Goal: Task Accomplishment & Management: Manage account settings

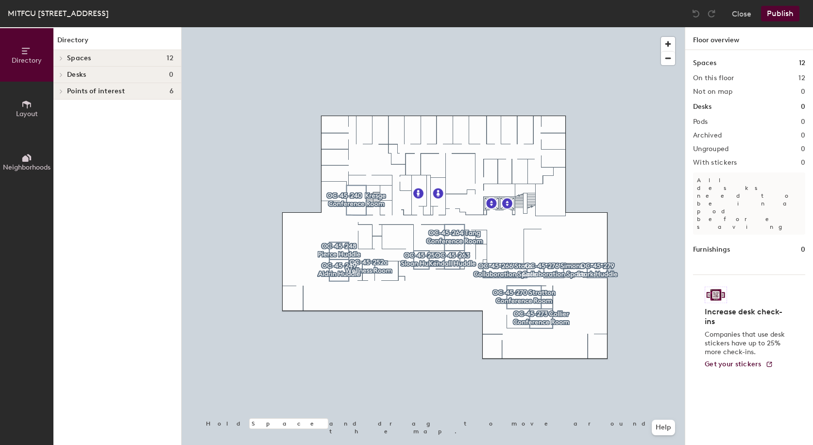
click at [36, 113] on span "Layout" at bounding box center [27, 114] width 22 height 8
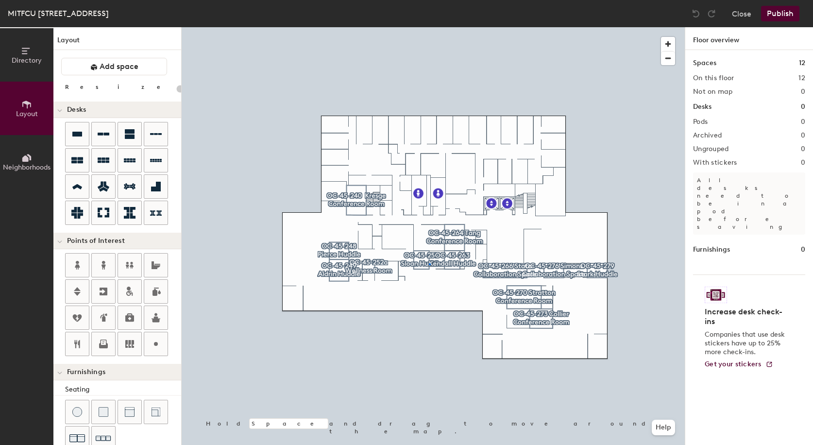
click at [429, 27] on div at bounding box center [433, 27] width 503 height 0
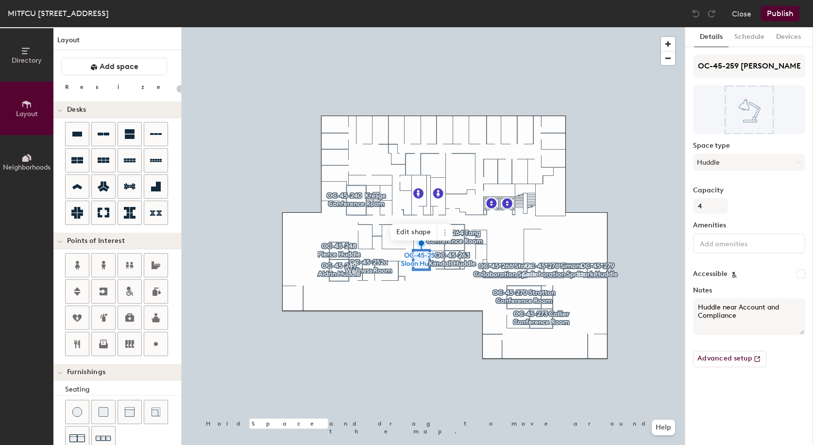
type input "20"
click at [792, 39] on button "Devices" at bounding box center [788, 37] width 36 height 20
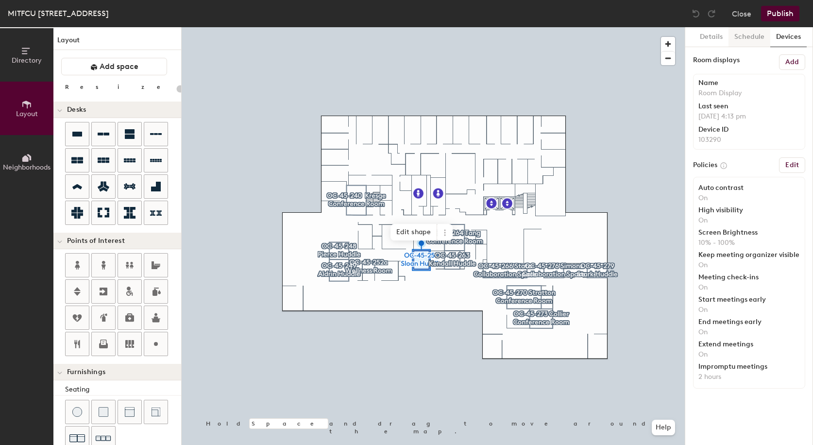
click at [738, 37] on button "Schedule" at bounding box center [749, 37] width 42 height 20
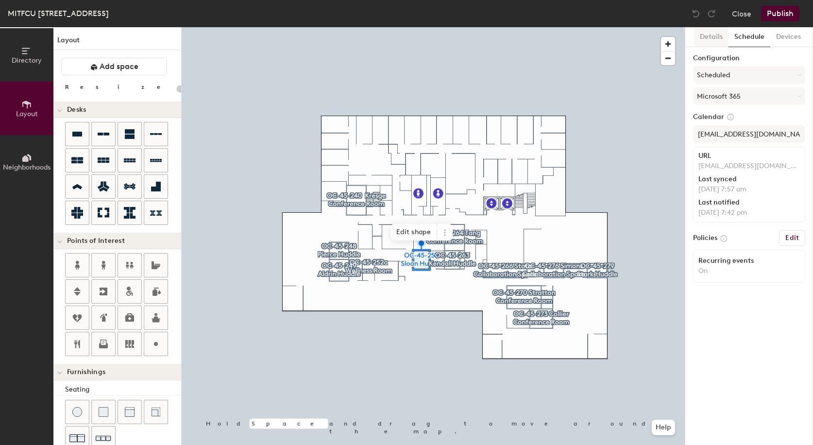
click at [707, 34] on button "Details" at bounding box center [711, 37] width 34 height 20
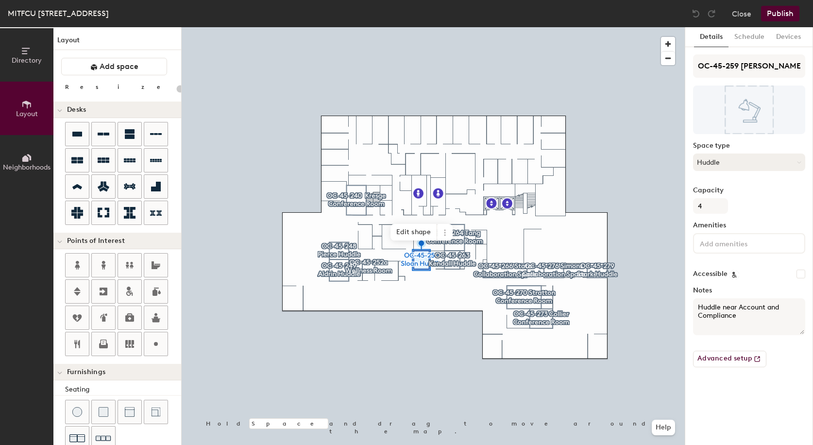
click at [714, 162] on button "Huddle" at bounding box center [749, 161] width 112 height 17
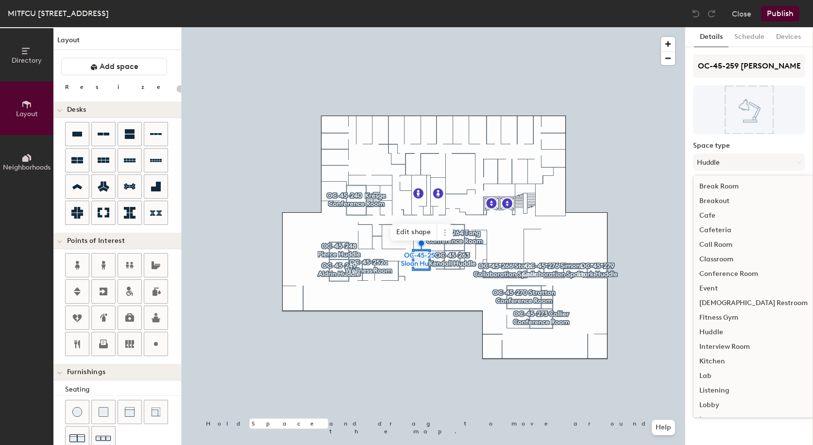
click at [749, 144] on label "Space type" at bounding box center [749, 146] width 112 height 8
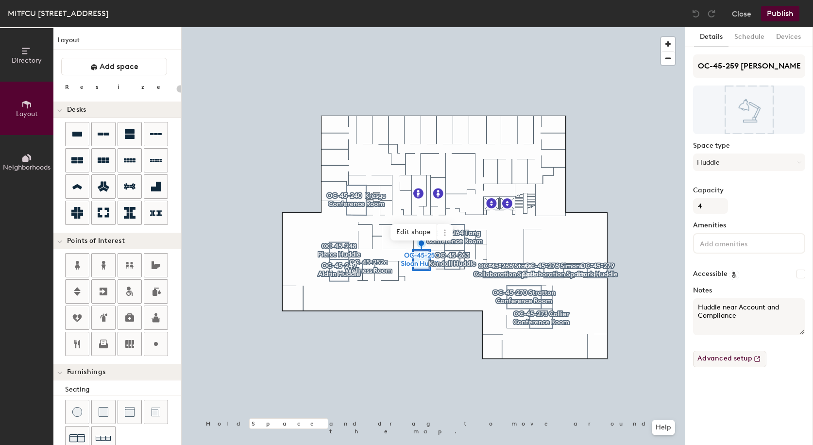
click at [738, 357] on button "Advanced setup" at bounding box center [729, 359] width 73 height 17
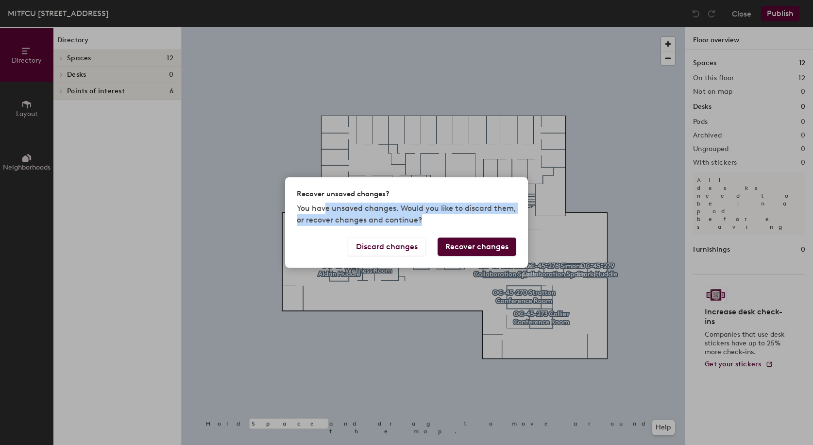
drag, startPoint x: 324, startPoint y: 210, endPoint x: 495, endPoint y: 214, distance: 171.4
click at [495, 214] on p "You have unsaved changes. Would you like to discard them, or recover changes an…" at bounding box center [406, 213] width 219 height 23
click at [473, 249] on button "Recover changes" at bounding box center [476, 246] width 79 height 18
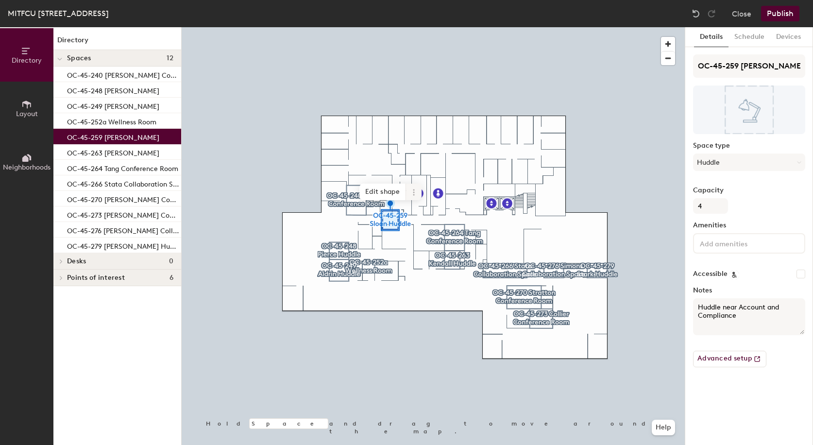
click at [417, 194] on icon at bounding box center [414, 192] width 8 height 8
click at [425, 230] on span "Activate" at bounding box center [448, 231] width 86 height 17
click at [417, 192] on icon at bounding box center [414, 192] width 8 height 8
click at [15, 101] on button "Layout" at bounding box center [26, 108] width 53 height 53
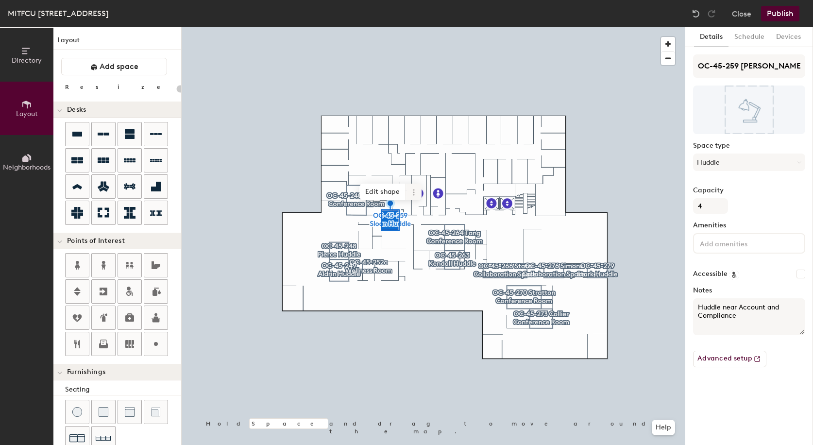
click at [418, 191] on span at bounding box center [414, 192] width 16 height 17
click at [424, 229] on span "Archive" at bounding box center [448, 231] width 86 height 17
click at [413, 190] on icon at bounding box center [413, 189] width 1 height 1
click at [428, 230] on span "Activate" at bounding box center [448, 231] width 86 height 17
click at [415, 192] on icon at bounding box center [414, 192] width 8 height 8
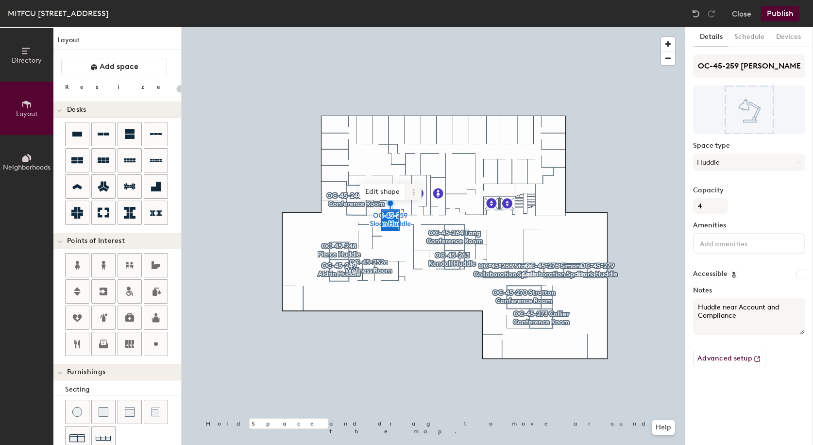
click at [412, 191] on icon at bounding box center [414, 192] width 8 height 8
click at [427, 234] on span "Archive" at bounding box center [448, 231] width 86 height 17
click at [415, 189] on icon at bounding box center [414, 192] width 8 height 8
click at [422, 227] on span "Activate" at bounding box center [448, 231] width 86 height 17
click at [736, 360] on button "Advanced setup" at bounding box center [729, 359] width 73 height 17
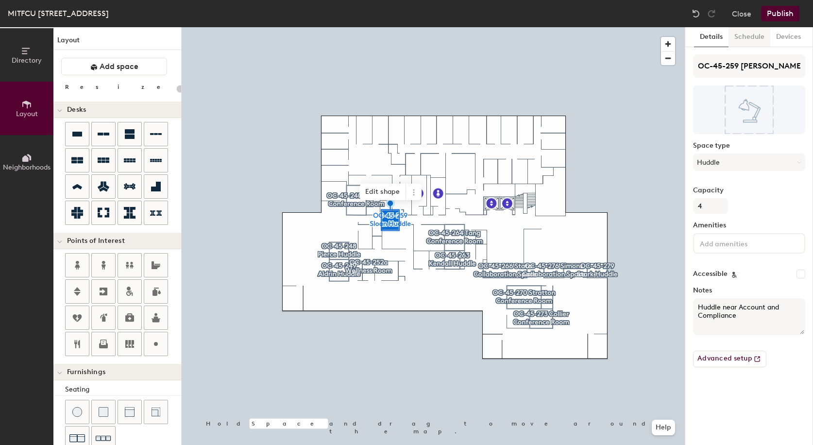
click at [750, 33] on button "Schedule" at bounding box center [749, 37] width 42 height 20
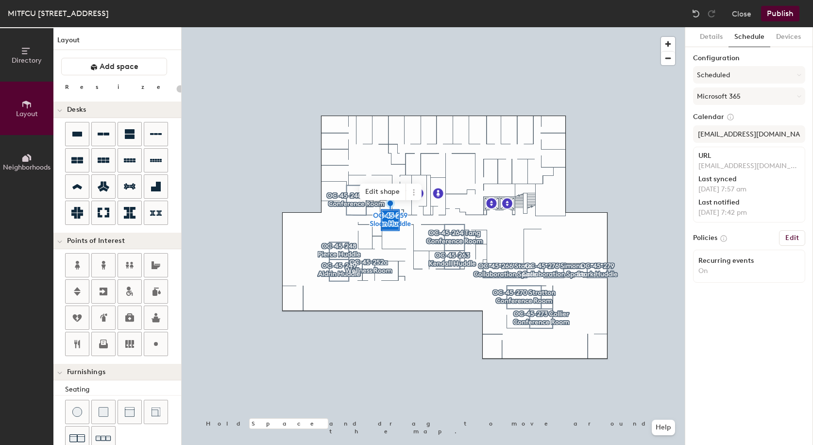
click at [795, 239] on h6 "Edit" at bounding box center [792, 238] width 14 height 8
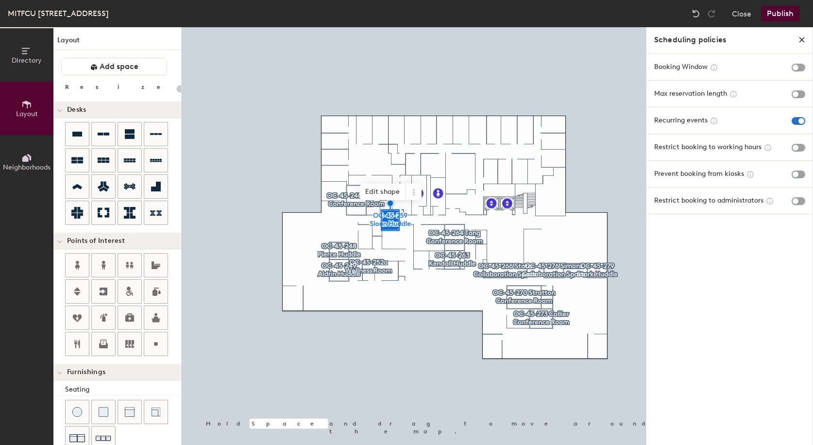
click at [803, 71] on div at bounding box center [798, 67] width 14 height 11
click at [801, 68] on span "button" at bounding box center [798, 68] width 14 height 8
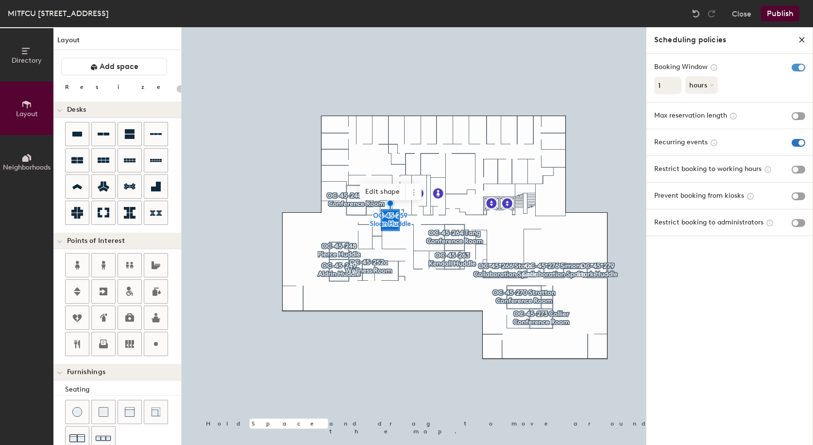
click at [801, 68] on span "button" at bounding box center [798, 68] width 14 height 8
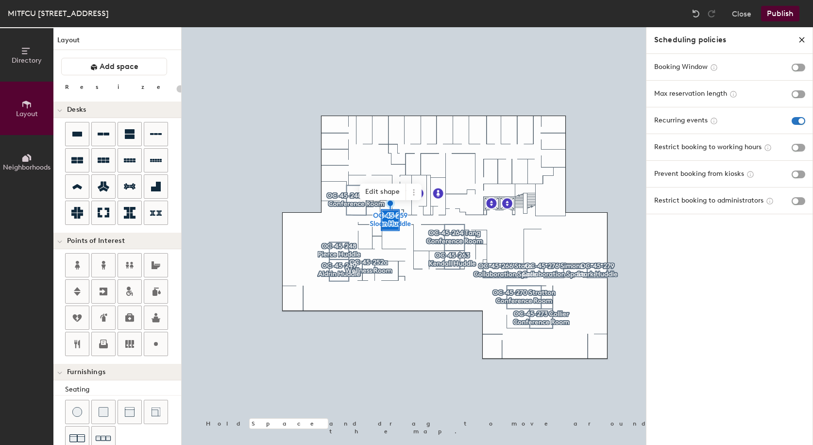
click at [781, 10] on button "Publish" at bounding box center [780, 14] width 38 height 16
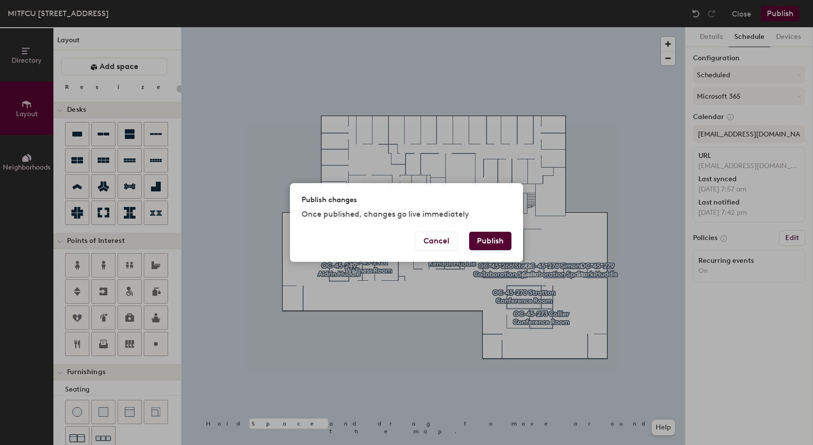
click at [479, 243] on button "Publish" at bounding box center [490, 241] width 42 height 18
type input "20"
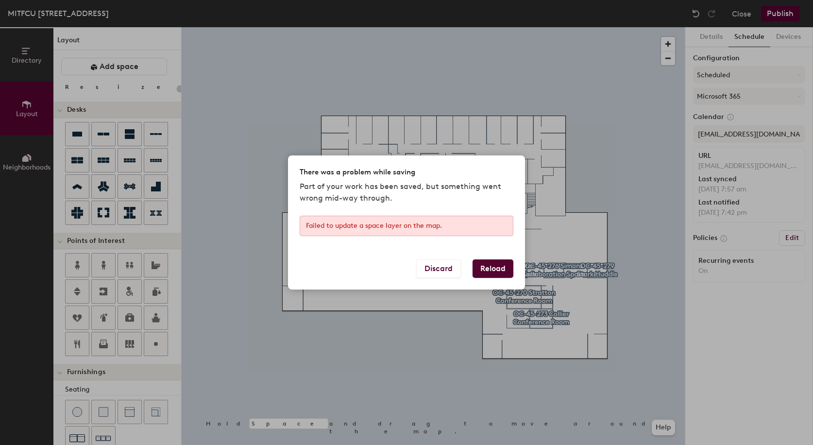
click at [491, 260] on button "Reload" at bounding box center [492, 268] width 41 height 18
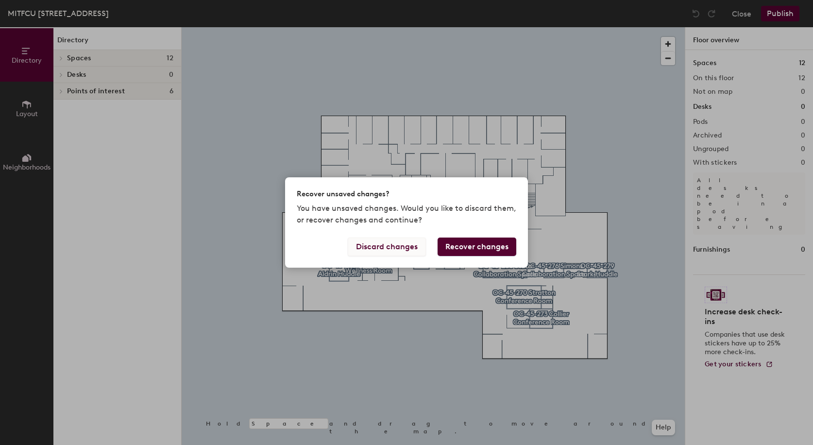
click at [362, 244] on button "Discard changes" at bounding box center [387, 246] width 78 height 18
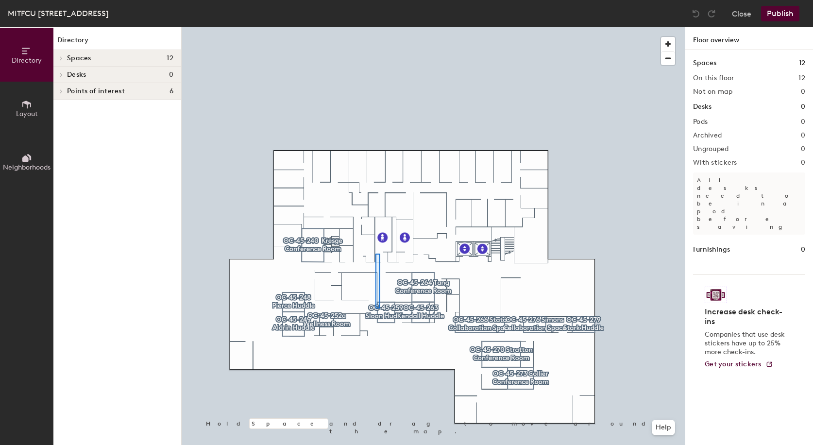
click at [375, 27] on div at bounding box center [433, 27] width 503 height 0
